Goal: Task Accomplishment & Management: Manage account settings

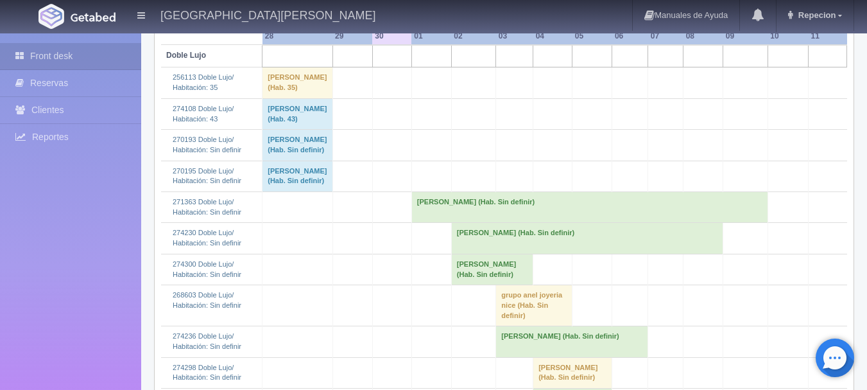
scroll to position [51, 0]
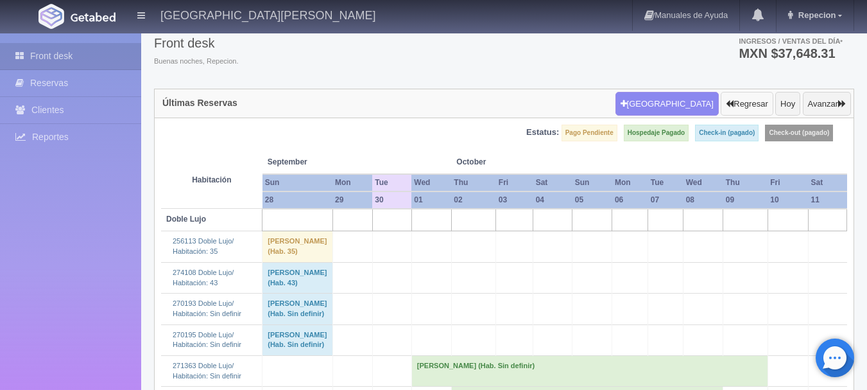
click at [731, 108] on button "Regresar" at bounding box center [747, 104] width 52 height 24
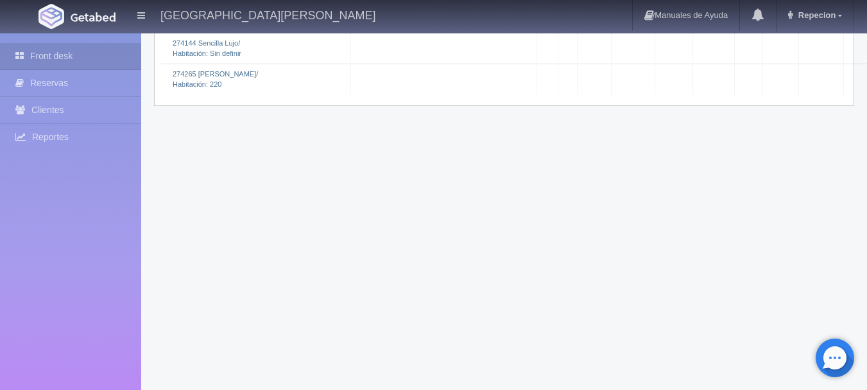
scroll to position [2442, 0]
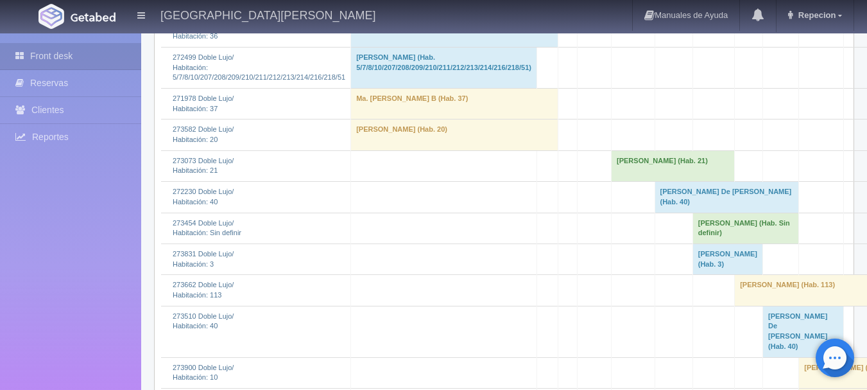
scroll to position [260, 0]
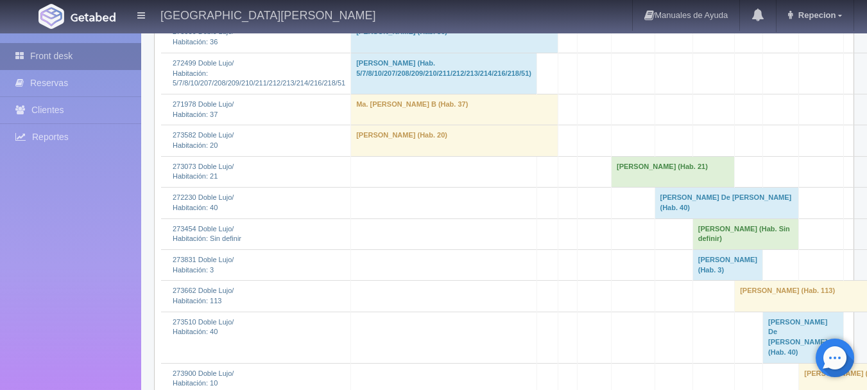
click at [41, 53] on link "Front desk" at bounding box center [70, 56] width 141 height 26
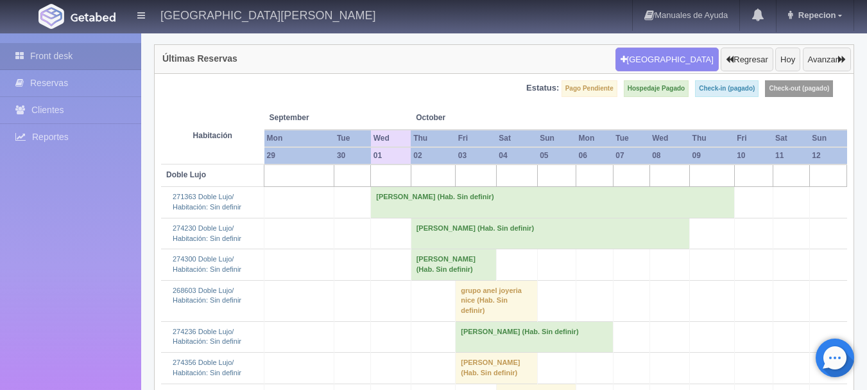
scroll to position [128, 0]
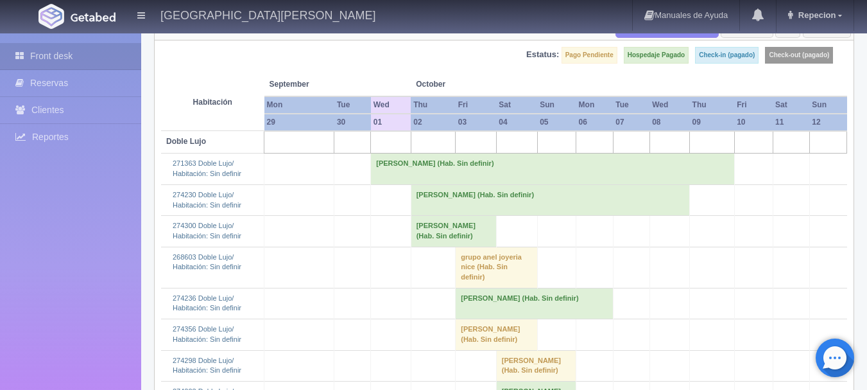
click at [381, 168] on td "[PERSON_NAME] (Hab. Sin definir)" at bounding box center [552, 168] width 363 height 31
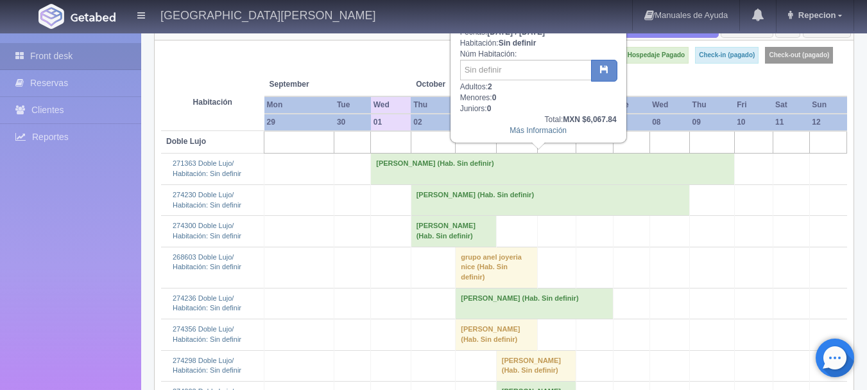
click at [381, 168] on td "[PERSON_NAME] (Hab. Sin definir)" at bounding box center [552, 168] width 363 height 31
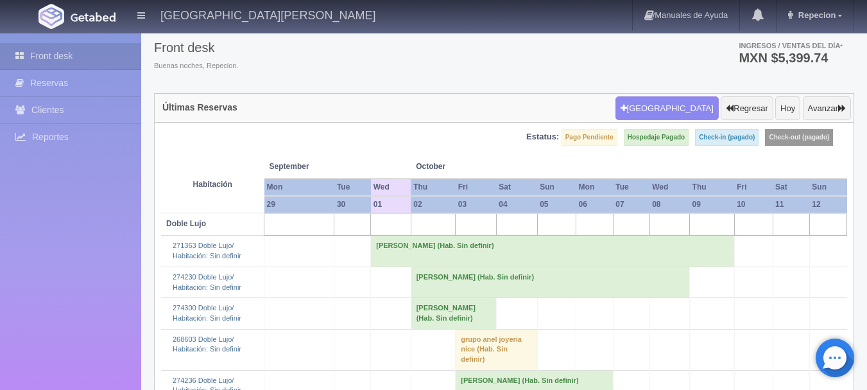
scroll to position [33, 0]
